Goal: Information Seeking & Learning: Find specific fact

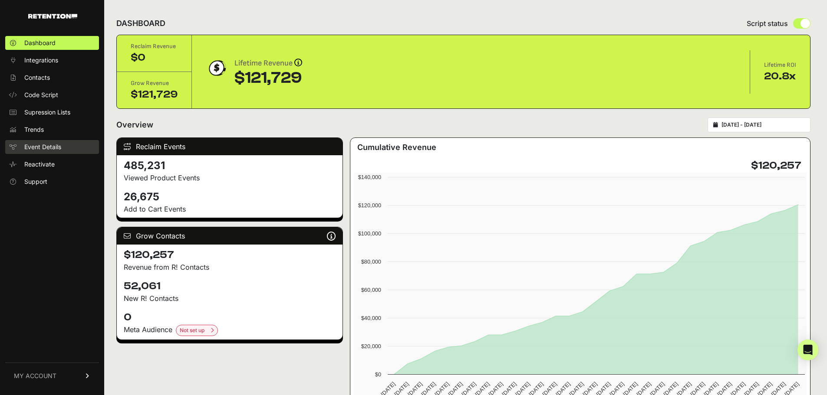
click at [35, 145] on span "Event Details" at bounding box center [42, 147] width 37 height 9
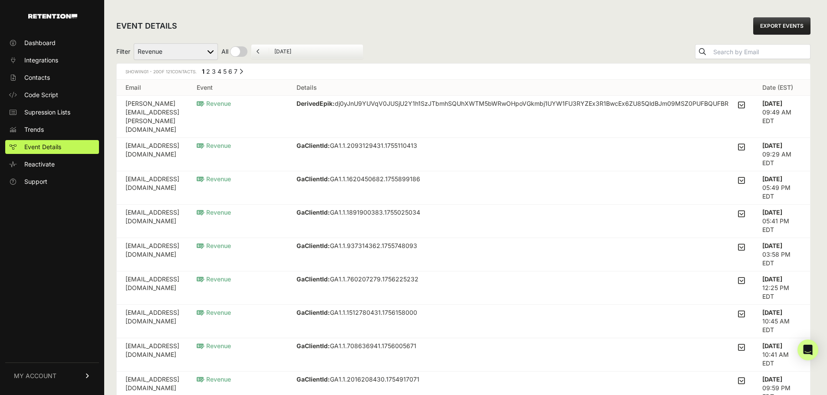
click at [197, 48] on select "Active on Site Reclaim Added to Cart Reclaim Revenue Viewed Product Reclaim" at bounding box center [176, 51] width 84 height 16
select select "Viewed Product Reclaim"
click at [134, 43] on select "Active on Site Reclaim Added to Cart Reclaim Revenue Viewed Product Reclaim" at bounding box center [176, 51] width 84 height 16
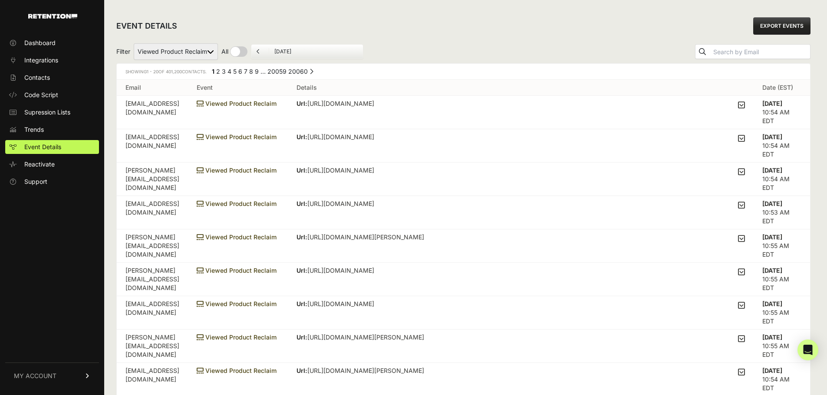
click at [288, 214] on td "Viewed Product Reclaim" at bounding box center [238, 212] width 100 height 33
click at [276, 202] on span "Viewed Product Reclaim" at bounding box center [237, 203] width 80 height 7
click at [431, 202] on p "Url: [URL][DOMAIN_NAME]" at bounding box center [368, 204] width 145 height 9
click at [745, 204] on icon at bounding box center [741, 205] width 7 height 8
click at [0, 0] on input "checkbox" at bounding box center [0, 0] width 0 height 0
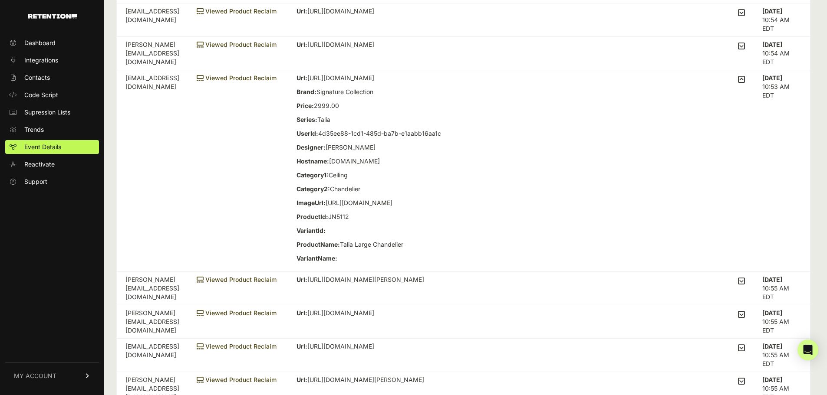
scroll to position [130, 0]
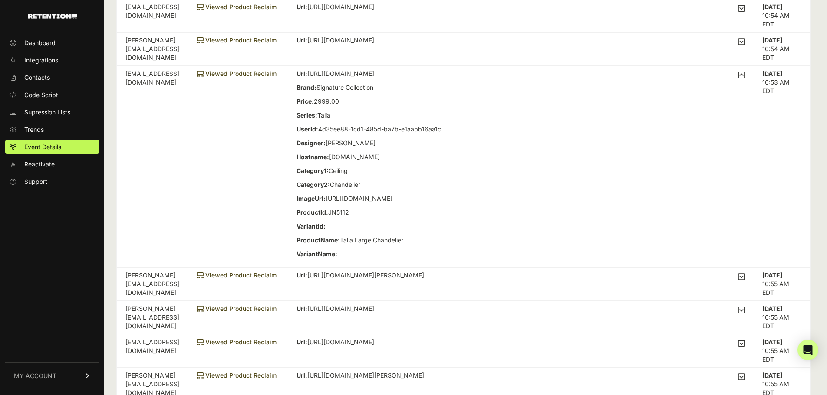
drag, startPoint x: 371, startPoint y: 74, endPoint x: 621, endPoint y: 74, distance: 249.5
click at [441, 74] on p "Url: [URL][DOMAIN_NAME]" at bounding box center [368, 73] width 145 height 9
copy p "[URL][DOMAIN_NAME]"
